Goal: Check status

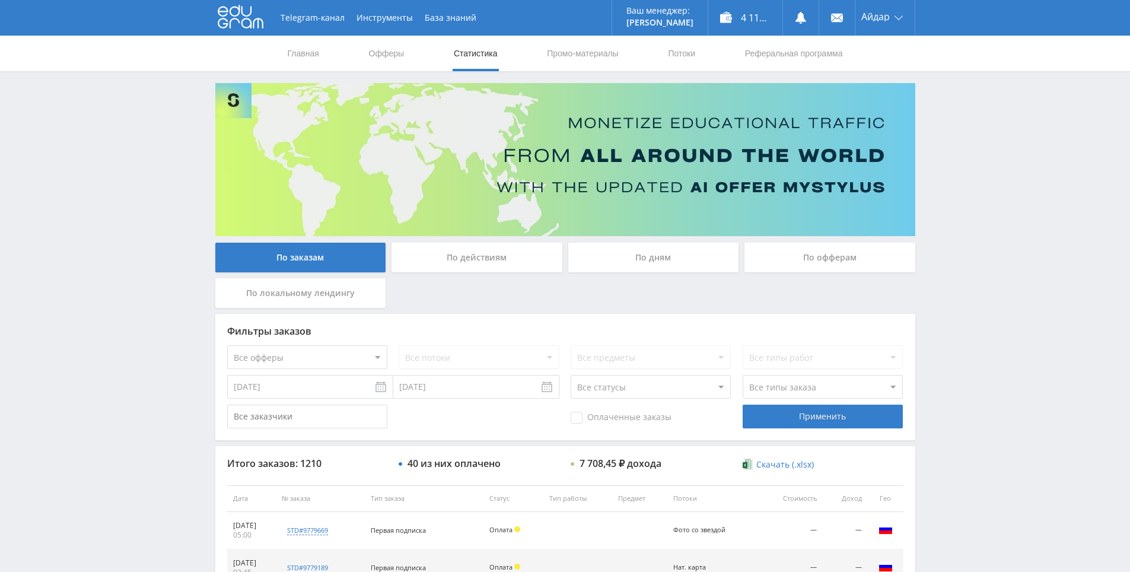
drag, startPoint x: 882, startPoint y: 285, endPoint x: 883, endPoint y: 217, distance: 68.8
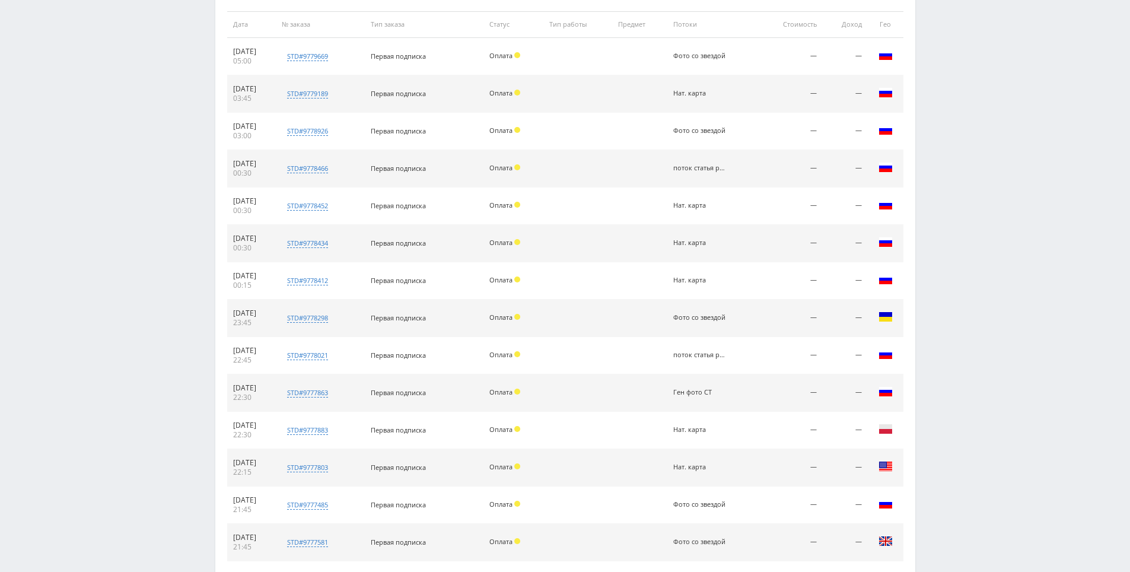
scroll to position [547, 0]
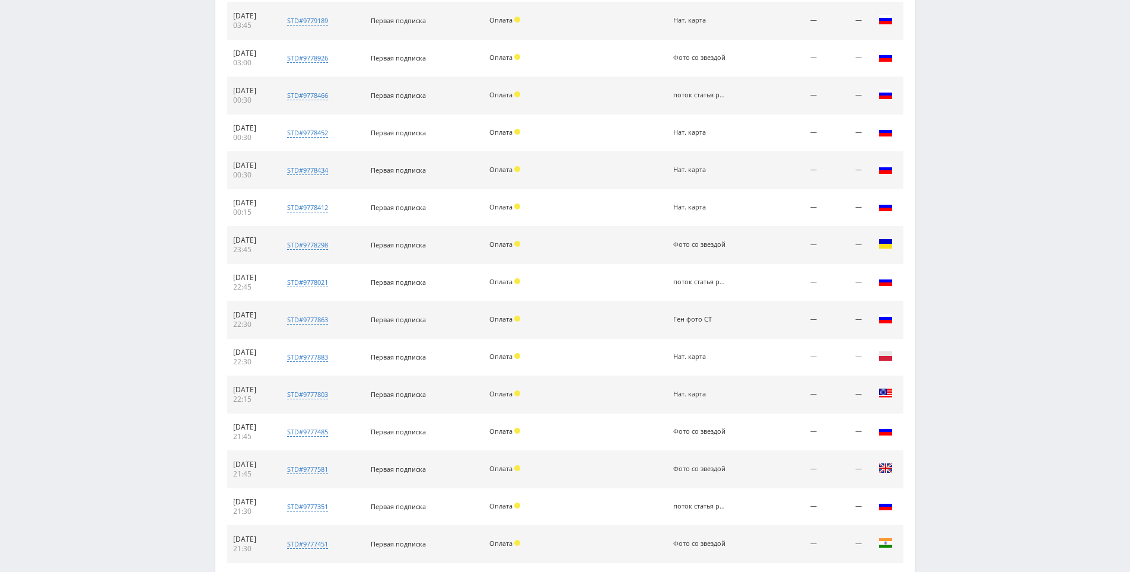
drag, startPoint x: 942, startPoint y: 298, endPoint x: 912, endPoint y: 171, distance: 130.5
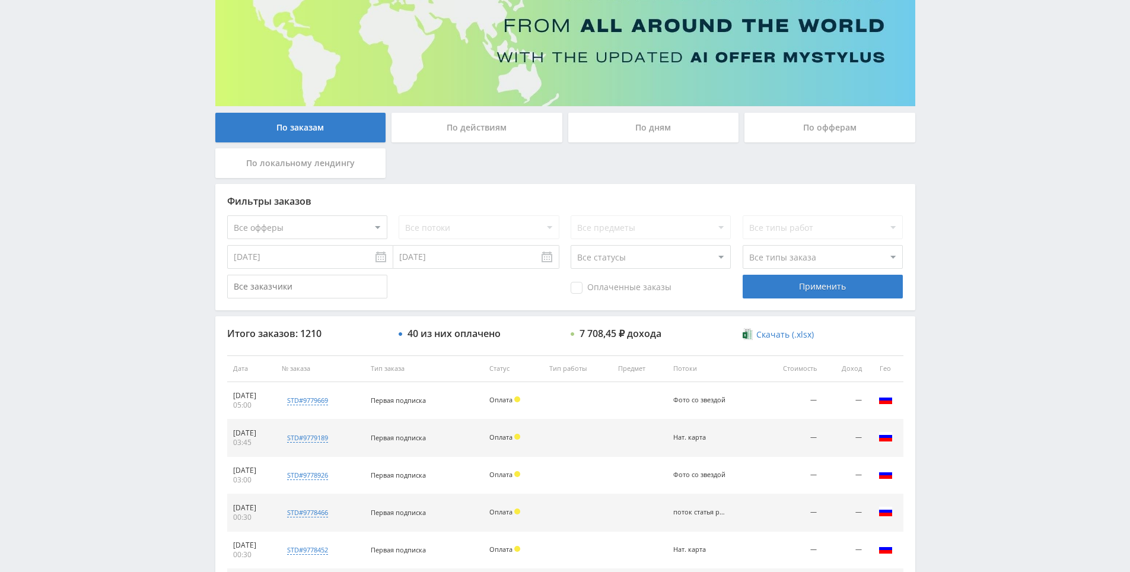
scroll to position [129, 0]
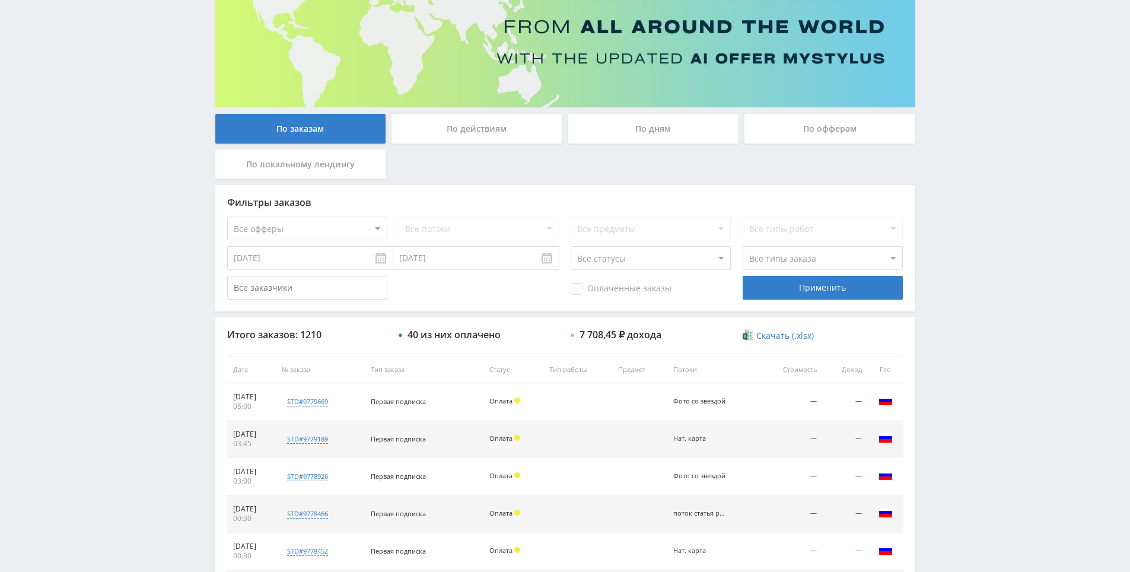
drag, startPoint x: 671, startPoint y: 224, endPoint x: 506, endPoint y: 183, distance: 170.1
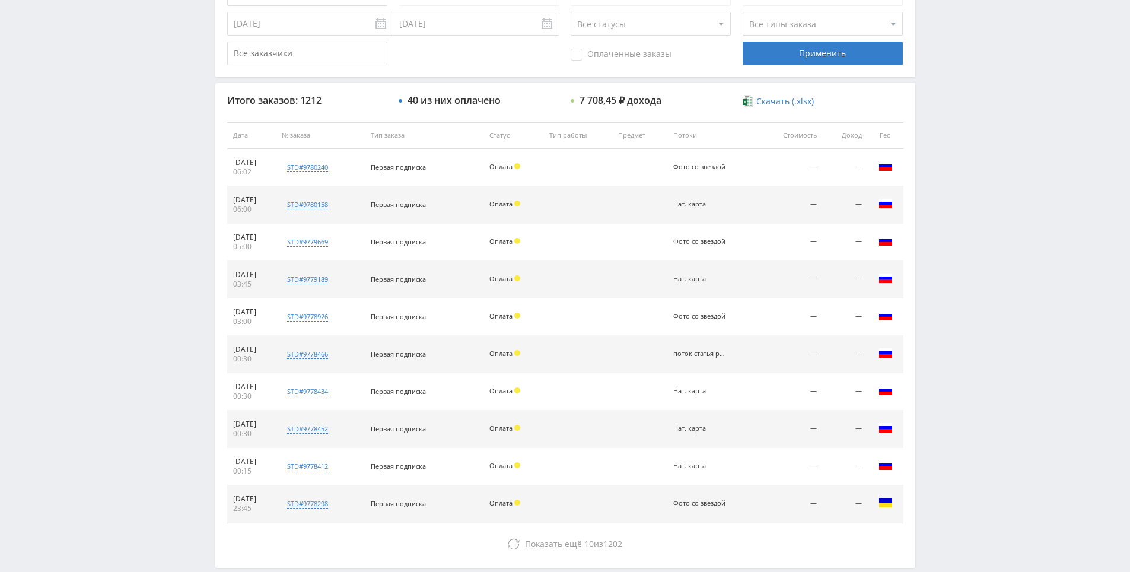
drag, startPoint x: 930, startPoint y: 400, endPoint x: 917, endPoint y: 413, distance: 19.3
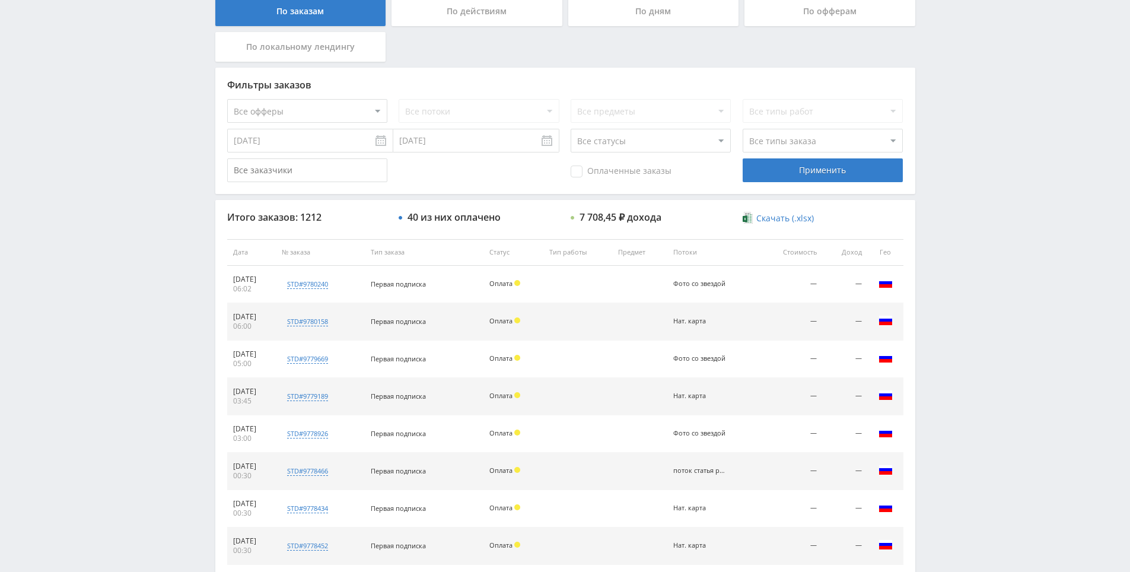
drag, startPoint x: 914, startPoint y: 453, endPoint x: 899, endPoint y: 303, distance: 150.8
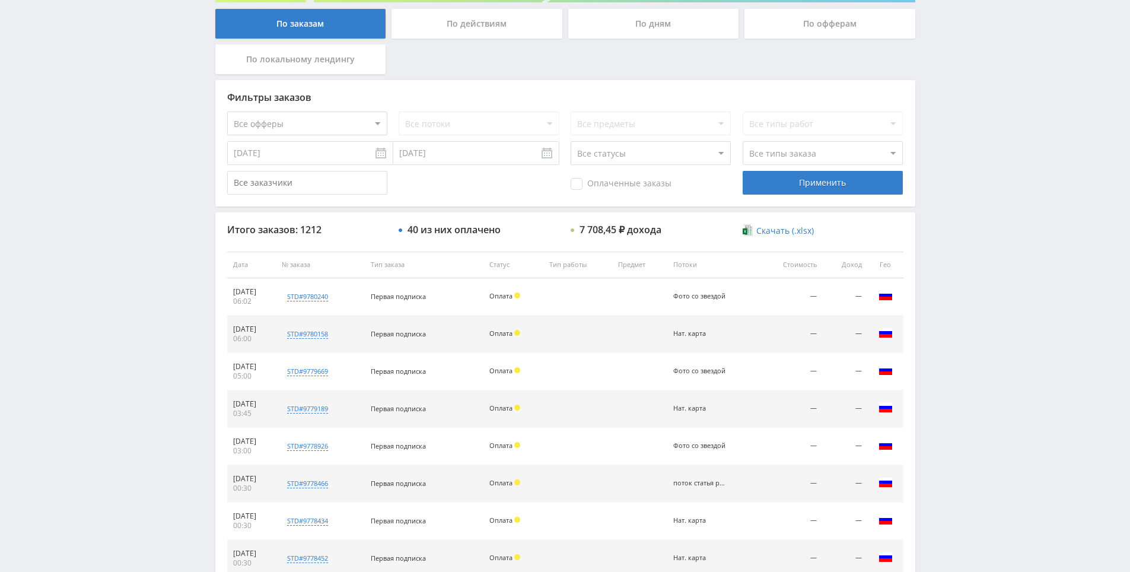
drag, startPoint x: 965, startPoint y: 406, endPoint x: 934, endPoint y: 358, distance: 57.4
click at [934, 355] on div "Telegram-канал Инструменты База знаний Ваш менеджер: Alex Alex Online @edugram_…" at bounding box center [565, 264] width 1130 height 996
click at [947, 346] on div "Telegram-канал Инструменты База знаний Ваш менеджер: Alex Alex Online @edugram_…" at bounding box center [565, 264] width 1130 height 996
click at [956, 354] on div "Telegram-канал Инструменты База знаний Ваш менеджер: Alex Alex Online @edugram_…" at bounding box center [565, 264] width 1130 height 996
drag, startPoint x: 944, startPoint y: 331, endPoint x: 946, endPoint y: 344, distance: 13.2
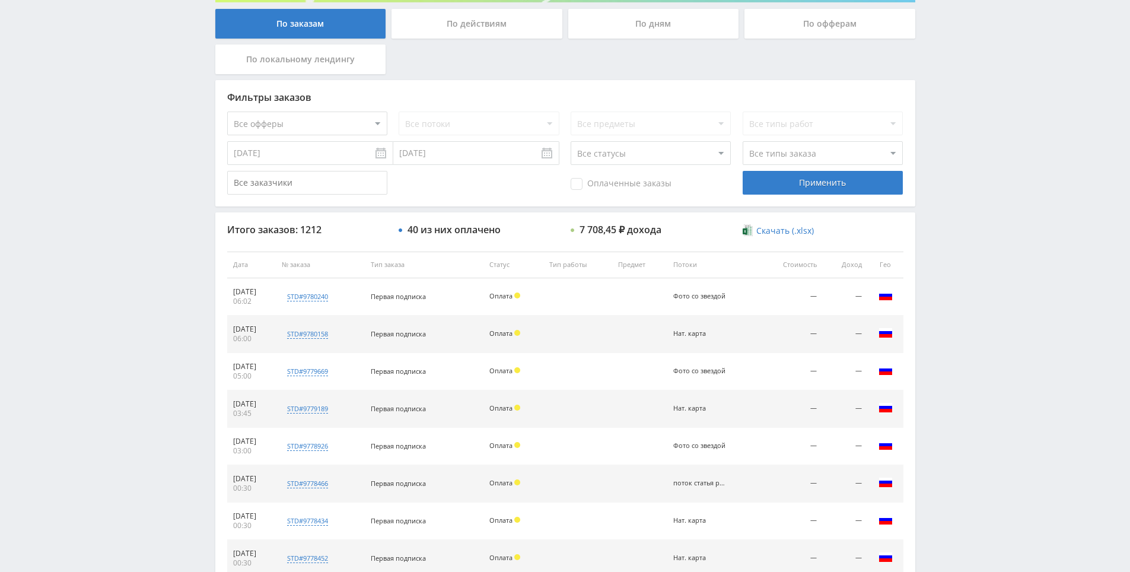
click at [944, 337] on div "Telegram-канал Инструменты База знаний Ваш менеджер: Alex Alex Online @edugram_…" at bounding box center [565, 264] width 1130 height 996
click at [941, 348] on div "Telegram-канал Инструменты База знаний Ваш менеджер: Alex Alex Online @edugram_…" at bounding box center [565, 264] width 1130 height 996
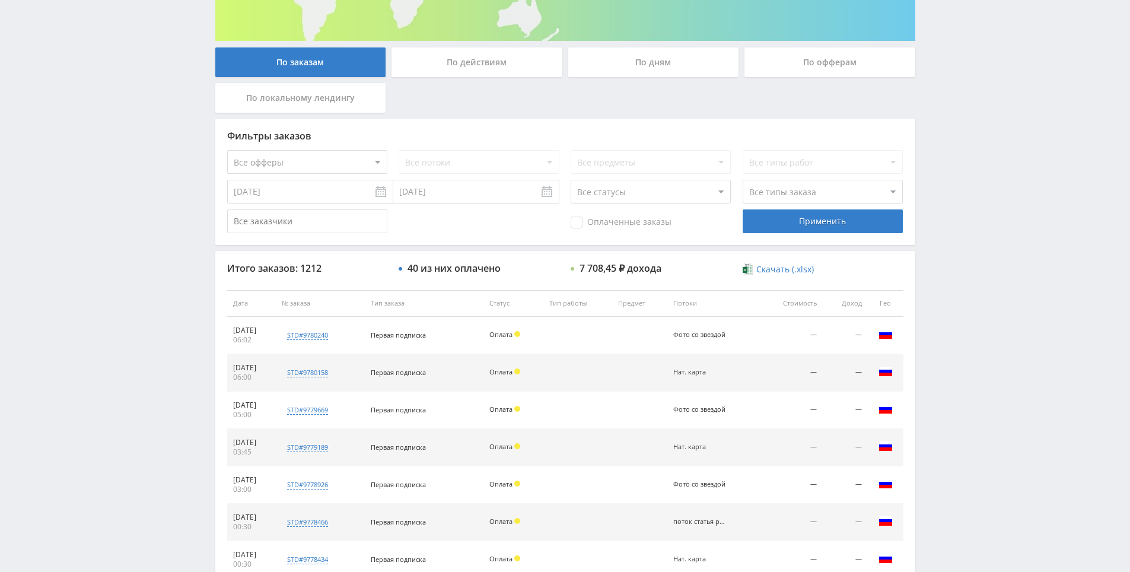
scroll to position [174, 0]
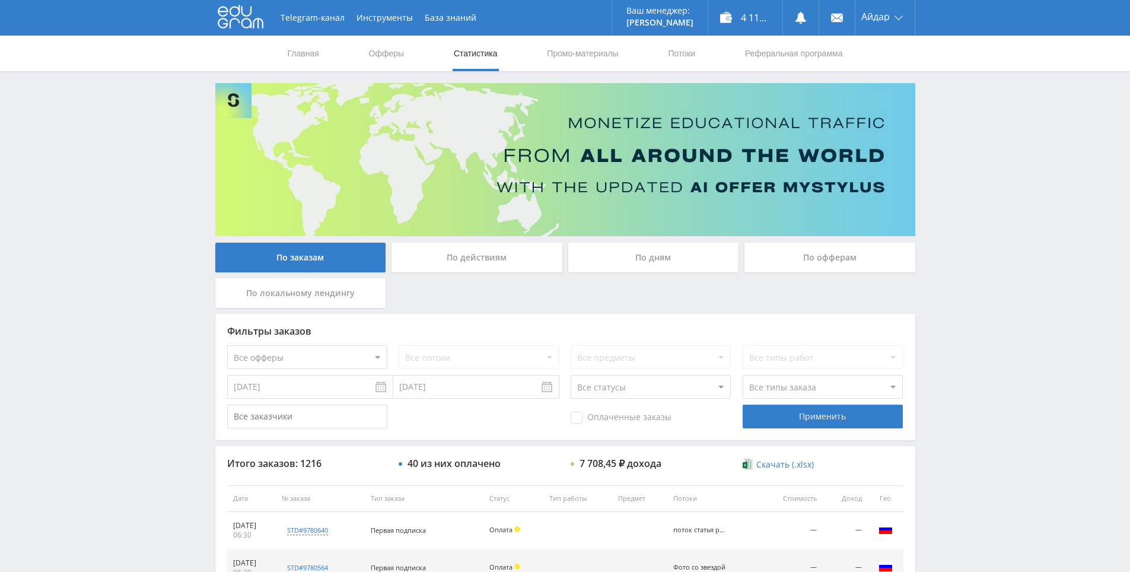
click at [938, 112] on div "Telegram-канал Инструменты База знаний Ваш менеджер: Alex Alex Online @edugram_…" at bounding box center [565, 498] width 1130 height 996
click at [943, 73] on div "Telegram-канал Инструменты База знаний Ваш менеджер: Alex Alex Online @edugram_…" at bounding box center [565, 498] width 1130 height 996
